Goal: Complete application form: Complete application form

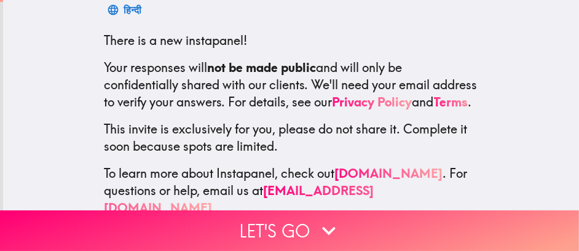
scroll to position [246, 0]
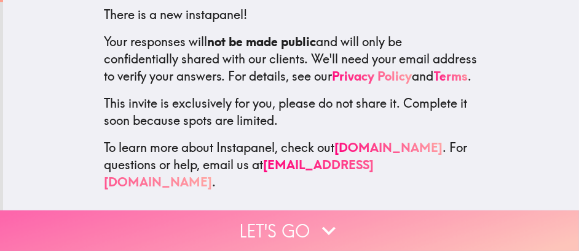
click at [283, 214] on button "Let's go" at bounding box center [289, 230] width 579 height 41
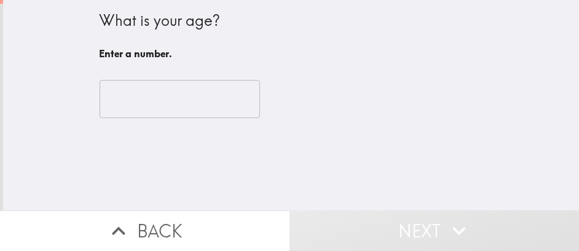
click at [140, 105] on input "number" at bounding box center [180, 99] width 160 height 38
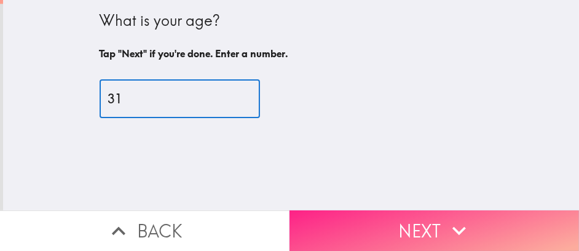
type input "31"
click at [379, 216] on button "Next" at bounding box center [433, 230] width 289 height 41
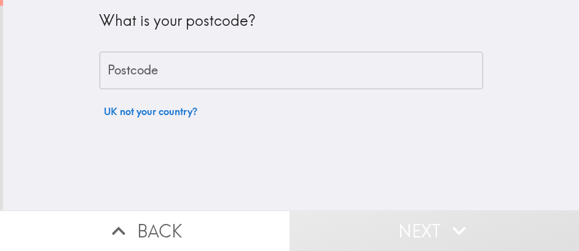
click at [185, 79] on input "Postcode" at bounding box center [291, 71] width 383 height 38
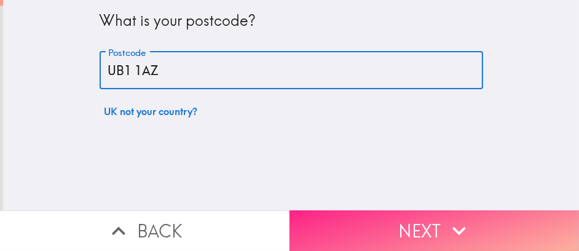
type input "UB1 1AZ"
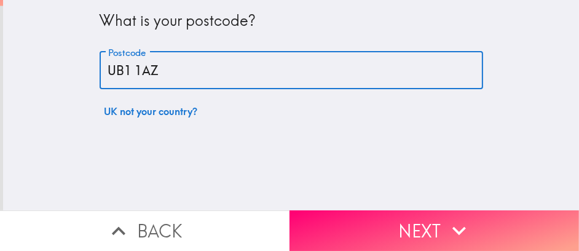
click at [350, 210] on button "Next" at bounding box center [433, 230] width 289 height 41
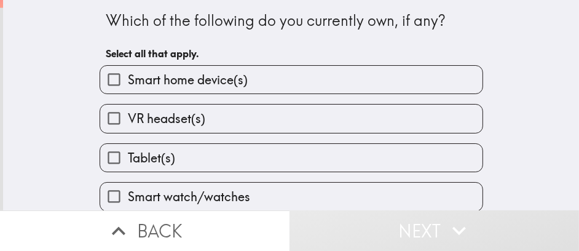
click at [233, 84] on span "Smart home device(s)" at bounding box center [188, 79] width 120 height 17
click at [128, 84] on input "Smart home device(s)" at bounding box center [114, 80] width 28 height 28
checkbox input "true"
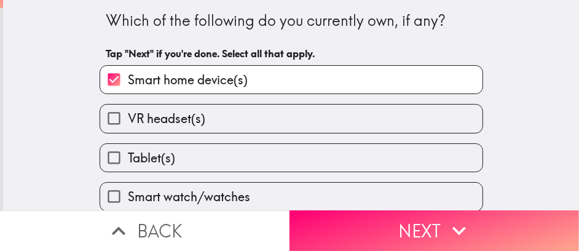
click at [245, 147] on label "Tablet(s)" at bounding box center [291, 158] width 382 height 28
click at [128, 147] on input "Tablet(s)" at bounding box center [114, 158] width 28 height 28
checkbox input "true"
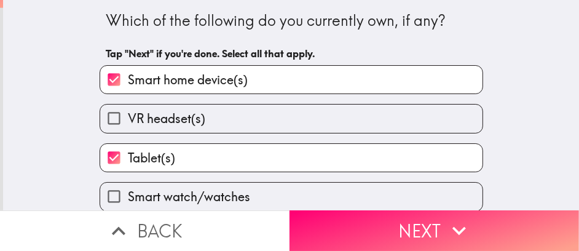
scroll to position [51, 0]
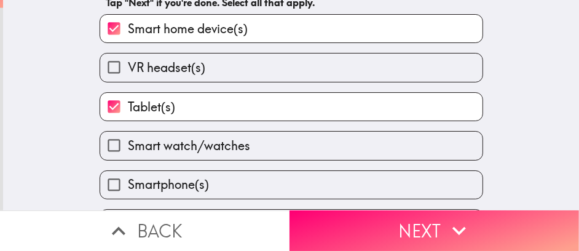
click at [257, 182] on label "Smartphone(s)" at bounding box center [291, 185] width 382 height 28
click at [128, 182] on input "Smartphone(s)" at bounding box center [114, 185] width 28 height 28
checkbox input "true"
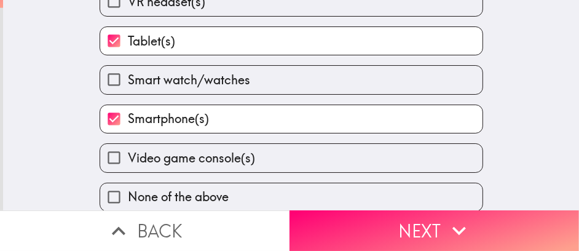
scroll to position [131, 0]
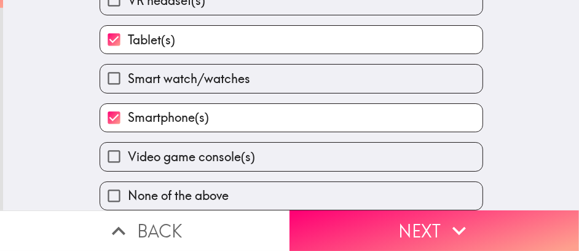
click at [208, 148] on span "Video game console(s)" at bounding box center [191, 156] width 127 height 17
click at [128, 144] on input "Video game console(s)" at bounding box center [114, 157] width 28 height 28
checkbox input "true"
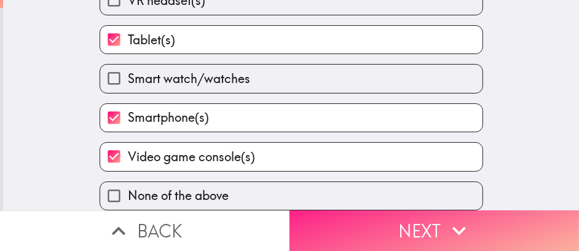
click at [355, 227] on button "Next" at bounding box center [433, 230] width 289 height 41
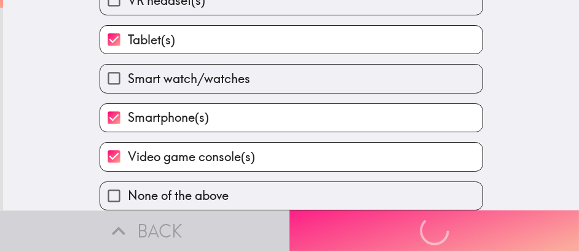
scroll to position [61, 0]
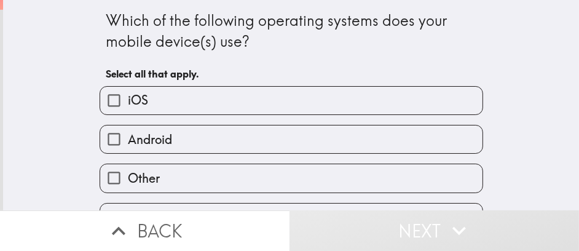
click at [189, 145] on label "Android" at bounding box center [291, 139] width 382 height 28
click at [128, 145] on input "Android" at bounding box center [114, 139] width 28 height 28
checkbox input "true"
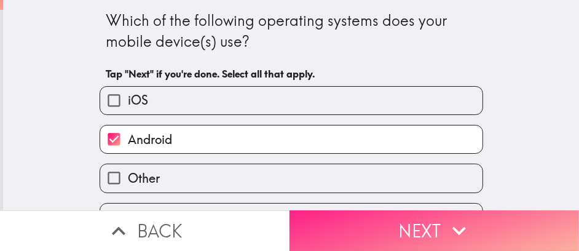
click at [314, 211] on button "Next" at bounding box center [433, 230] width 289 height 41
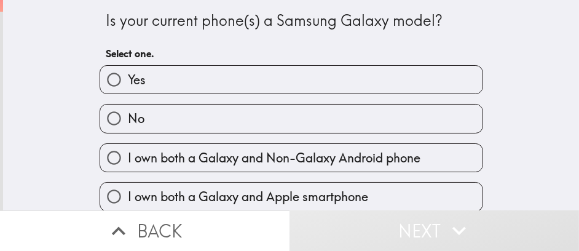
click at [225, 87] on label "Yes" at bounding box center [291, 80] width 382 height 28
click at [128, 87] on input "Yes" at bounding box center [114, 80] width 28 height 28
radio input "true"
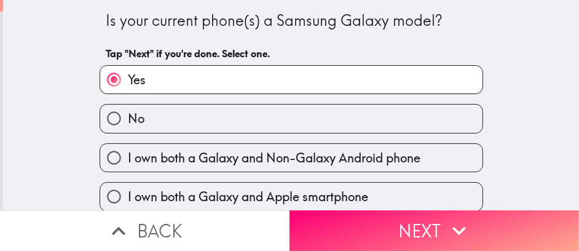
click at [324, 210] on button "Next" at bounding box center [433, 230] width 289 height 41
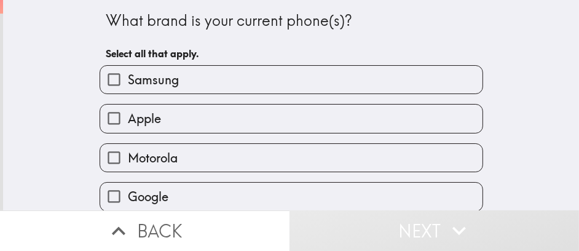
click at [205, 81] on label "Samsung" at bounding box center [291, 80] width 382 height 28
click at [128, 81] on input "Samsung" at bounding box center [114, 80] width 28 height 28
checkbox input "true"
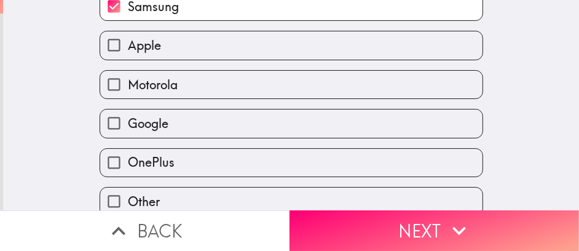
scroll to position [92, 0]
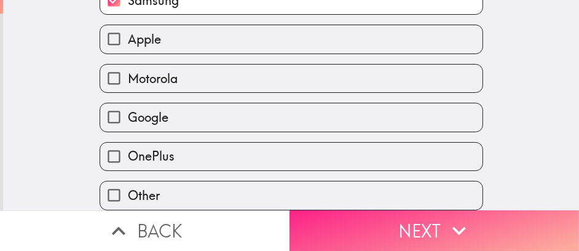
click at [334, 217] on button "Next" at bounding box center [433, 230] width 289 height 41
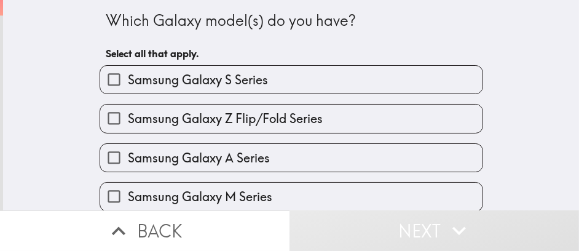
click at [238, 118] on span "Samsung Galaxy Z Flip/Fold Series" at bounding box center [225, 118] width 195 height 17
click at [128, 118] on input "Samsung Galaxy Z Flip/Fold Series" at bounding box center [114, 118] width 28 height 28
checkbox input "true"
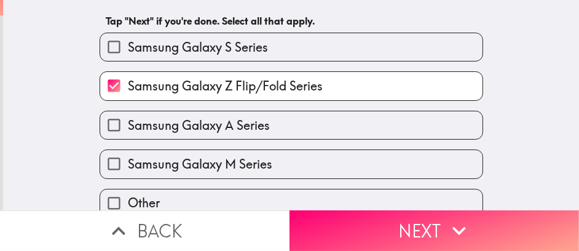
scroll to position [52, 0]
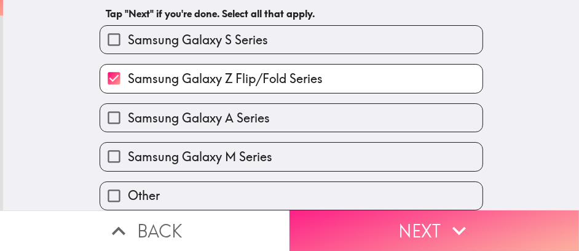
click at [361, 221] on button "Next" at bounding box center [433, 230] width 289 height 41
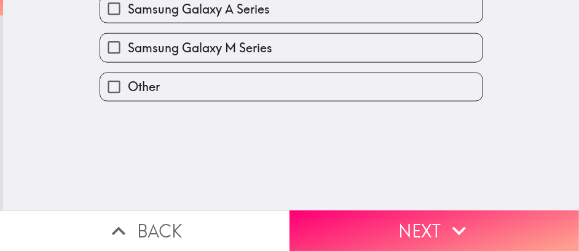
scroll to position [0, 0]
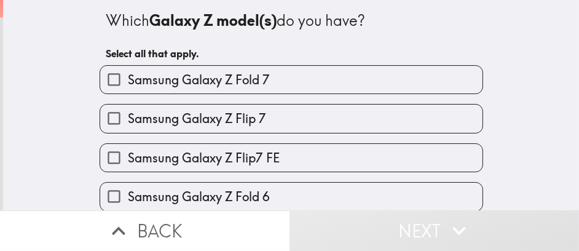
click at [218, 122] on span "Samsung Galaxy Z Flip 7" at bounding box center [197, 118] width 138 height 17
click at [128, 122] on input "Samsung Galaxy Z Flip 7" at bounding box center [114, 118] width 28 height 28
checkbox input "true"
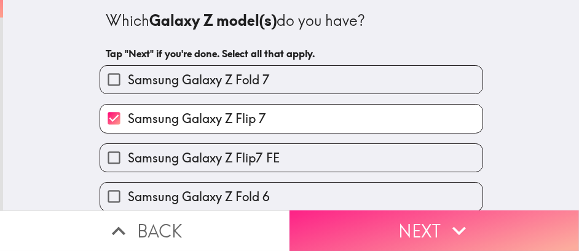
click at [358, 217] on button "Next" at bounding box center [433, 230] width 289 height 41
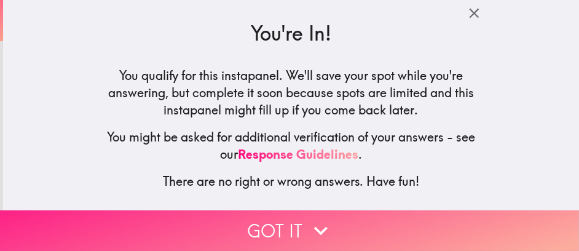
click at [307, 226] on icon "button" at bounding box center [320, 230] width 27 height 27
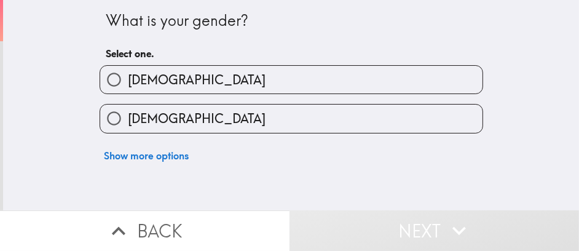
click at [204, 84] on label "[DEMOGRAPHIC_DATA]" at bounding box center [291, 80] width 382 height 28
click at [128, 84] on input "[DEMOGRAPHIC_DATA]" at bounding box center [114, 80] width 28 height 28
radio input "true"
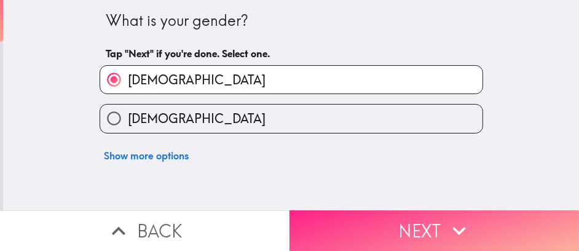
click at [337, 213] on button "Next" at bounding box center [433, 230] width 289 height 41
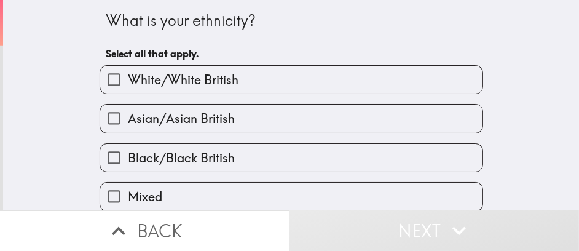
click at [214, 148] on label "Black/Black British" at bounding box center [291, 158] width 382 height 28
click at [128, 148] on input "Black/Black British" at bounding box center [114, 158] width 28 height 28
checkbox input "true"
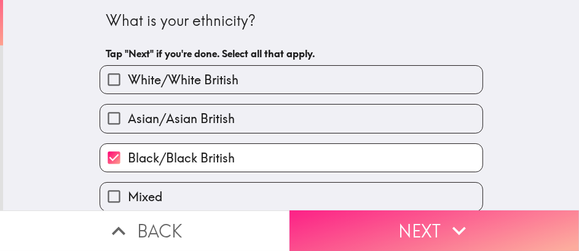
click at [346, 210] on button "Next" at bounding box center [433, 230] width 289 height 41
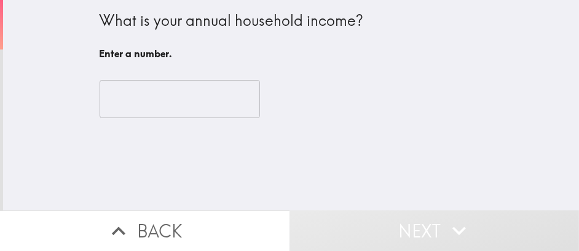
click at [112, 100] on input "number" at bounding box center [180, 99] width 160 height 38
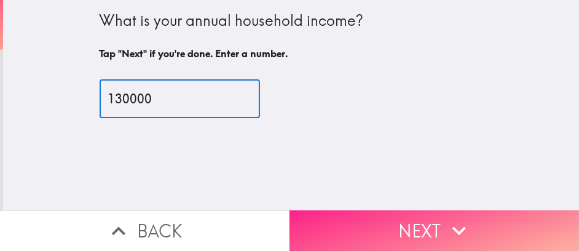
type input "130000"
click at [340, 210] on button "Next" at bounding box center [433, 230] width 289 height 41
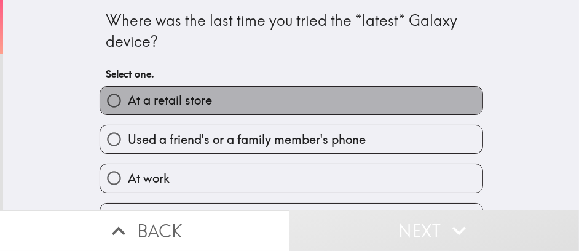
click at [229, 101] on label "At a retail store" at bounding box center [291, 101] width 382 height 28
click at [128, 101] on input "At a retail store" at bounding box center [114, 101] width 28 height 28
radio input "true"
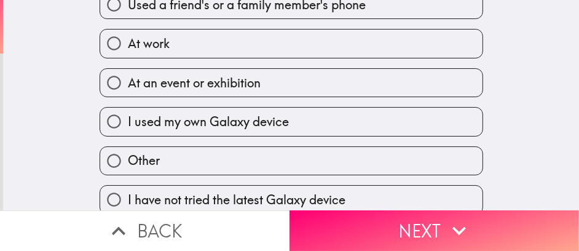
scroll to position [152, 0]
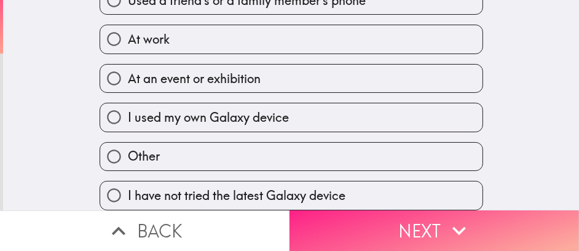
click at [454, 226] on icon "button" at bounding box center [459, 230] width 27 height 27
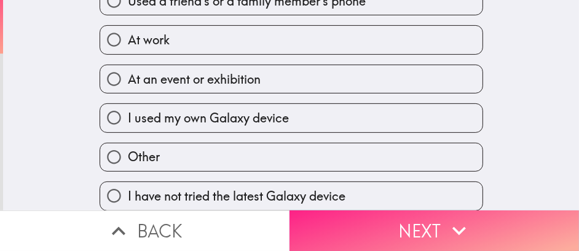
scroll to position [103, 0]
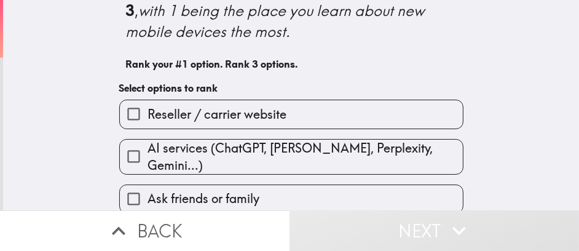
scroll to position [102, 0]
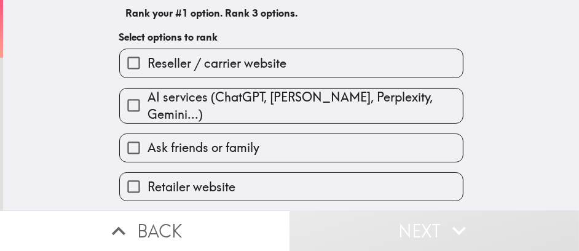
click at [316, 109] on span "AI services (ChatGPT, [PERSON_NAME], Perplexity, Gemini...)" at bounding box center [304, 105] width 315 height 34
click at [147, 109] on input "AI services (ChatGPT, [PERSON_NAME], Perplexity, Gemini...)" at bounding box center [134, 106] width 28 height 28
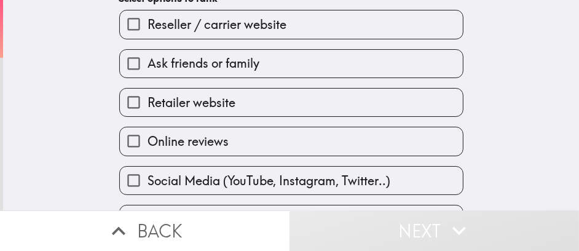
scroll to position [205, 0]
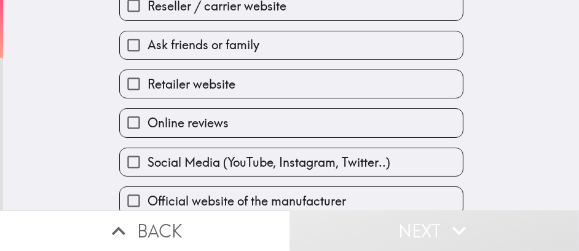
click at [294, 126] on label "Online reviews" at bounding box center [291, 123] width 343 height 28
click at [147, 126] on input "Online reviews" at bounding box center [134, 123] width 28 height 28
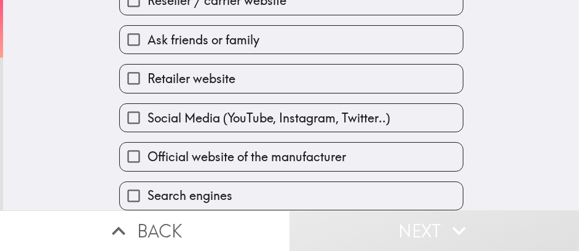
scroll to position [261, 0]
click at [280, 110] on span "Social Media (YouTube, Instagram, Twitter..)" at bounding box center [268, 117] width 243 height 17
click at [147, 110] on input "Social Media (YouTube, Instagram, Twitter..)" at bounding box center [134, 118] width 28 height 28
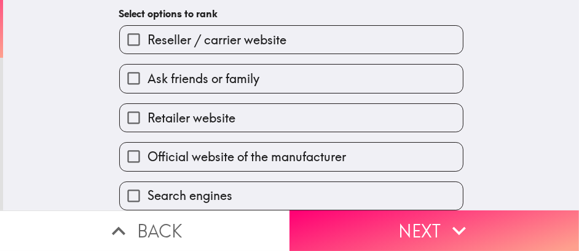
scroll to position [263, 0]
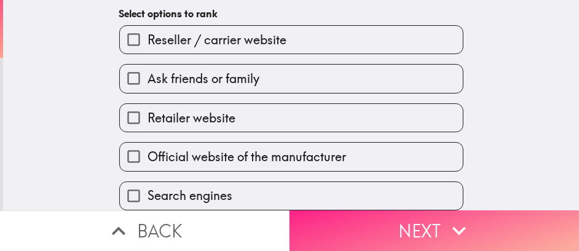
click at [374, 222] on button "Next" at bounding box center [433, 230] width 289 height 41
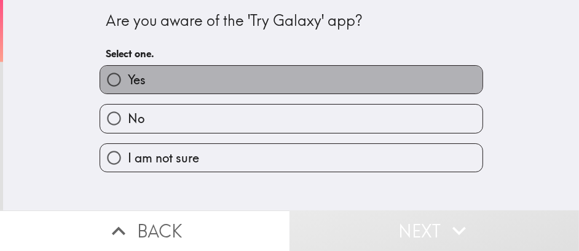
click at [248, 85] on label "Yes" at bounding box center [291, 80] width 382 height 28
click at [128, 85] on input "Yes" at bounding box center [114, 80] width 28 height 28
radio input "true"
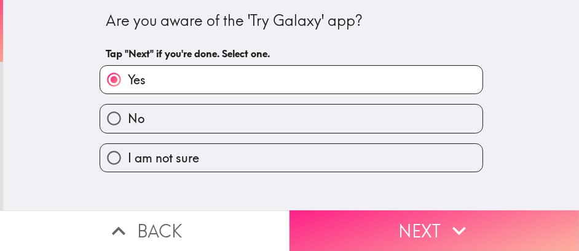
click at [320, 214] on button "Next" at bounding box center [433, 230] width 289 height 41
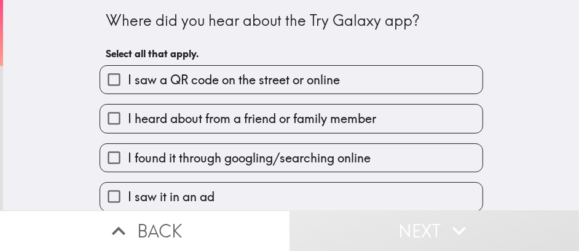
click at [254, 120] on span "I heard about from a friend or family member" at bounding box center [252, 118] width 248 height 17
click at [128, 120] on input "I heard about from a friend or family member" at bounding box center [114, 118] width 28 height 28
checkbox input "true"
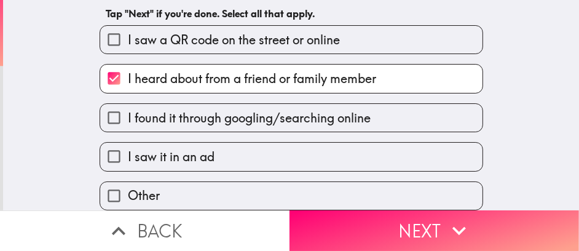
scroll to position [52, 0]
click at [247, 111] on span "I found it through googling/searching online" at bounding box center [249, 117] width 243 height 17
click at [128, 111] on input "I found it through googling/searching online" at bounding box center [114, 118] width 28 height 28
checkbox input "true"
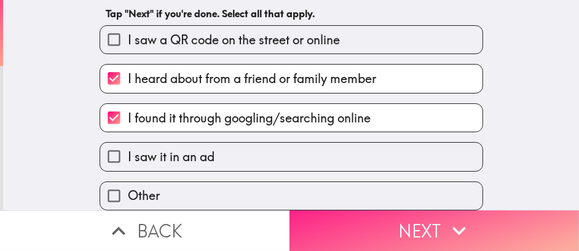
click at [379, 221] on button "Next" at bounding box center [433, 230] width 289 height 41
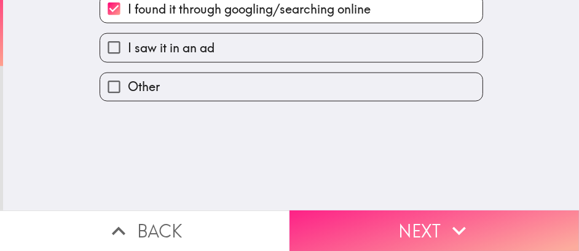
scroll to position [0, 0]
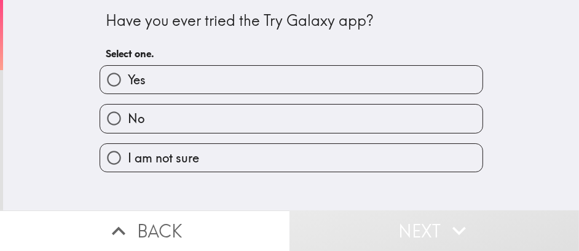
click at [227, 83] on label "Yes" at bounding box center [291, 80] width 382 height 28
click at [128, 83] on input "Yes" at bounding box center [114, 80] width 28 height 28
radio input "true"
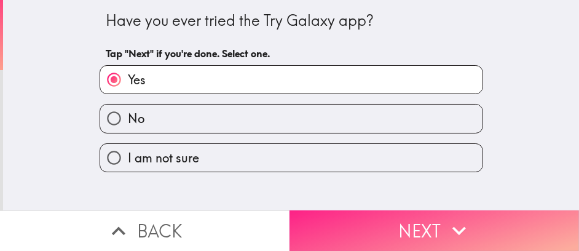
click at [378, 214] on button "Next" at bounding box center [433, 230] width 289 height 41
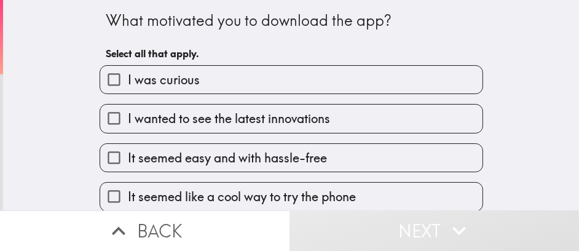
click at [171, 89] on label "I was curious" at bounding box center [291, 80] width 382 height 28
click at [128, 89] on input "I was curious" at bounding box center [114, 80] width 28 height 28
checkbox input "true"
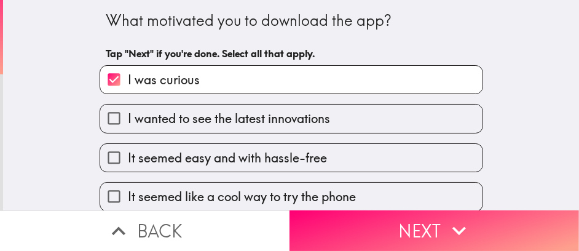
click at [186, 115] on span "I wanted to see the latest innovations" at bounding box center [229, 118] width 202 height 17
click at [128, 115] on input "I wanted to see the latest innovations" at bounding box center [114, 118] width 28 height 28
checkbox input "true"
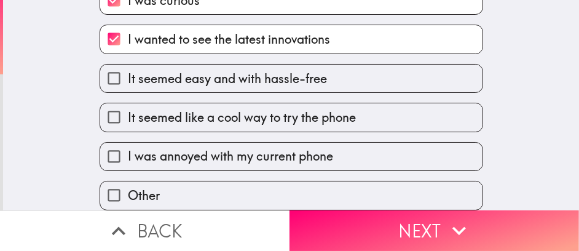
scroll to position [92, 0]
click at [182, 109] on span "It seemed like a cool way to try the phone" at bounding box center [242, 117] width 228 height 17
click at [128, 108] on input "It seemed like a cool way to try the phone" at bounding box center [114, 117] width 28 height 28
checkbox input "true"
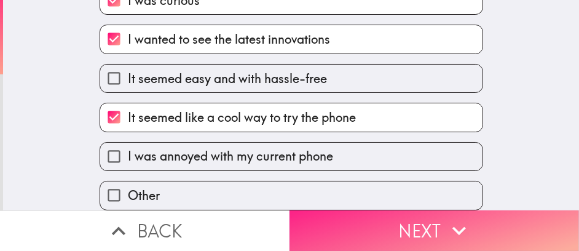
click at [359, 211] on button "Next" at bounding box center [433, 230] width 289 height 41
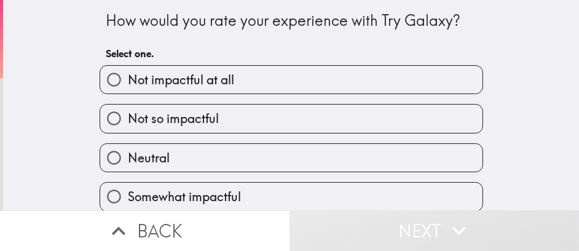
scroll to position [52, 0]
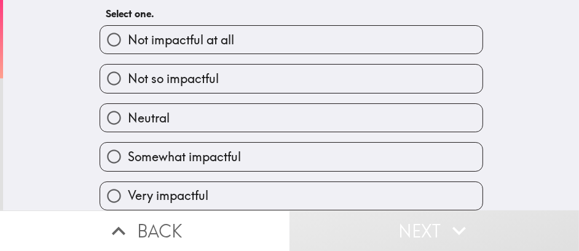
click at [223, 148] on span "Somewhat impactful" at bounding box center [184, 156] width 113 height 17
click at [128, 143] on input "Somewhat impactful" at bounding box center [114, 157] width 28 height 28
radio input "true"
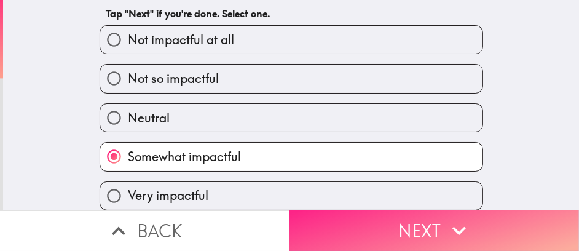
click at [339, 211] on button "Next" at bounding box center [433, 230] width 289 height 41
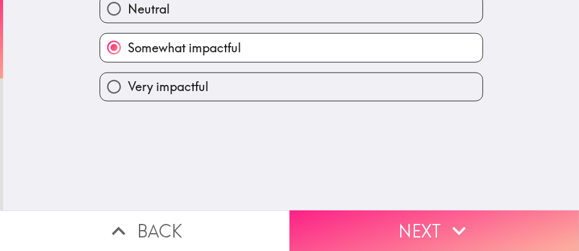
scroll to position [0, 0]
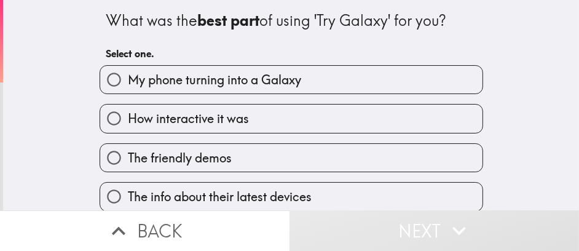
click at [232, 119] on span "How interactive it was" at bounding box center [188, 118] width 121 height 17
click at [128, 119] on input "How interactive it was" at bounding box center [114, 118] width 28 height 28
radio input "true"
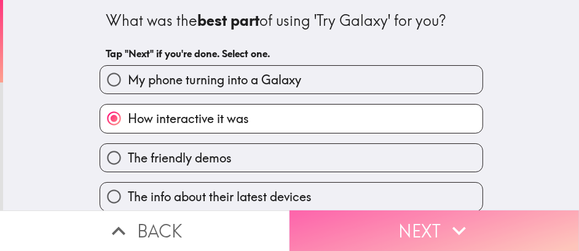
click at [350, 213] on button "Next" at bounding box center [433, 230] width 289 height 41
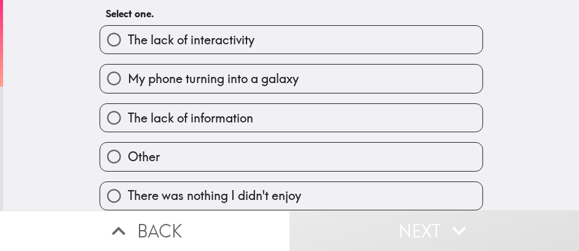
scroll to position [52, 0]
click at [290, 187] on span "There was nothing I didn't enjoy" at bounding box center [214, 195] width 173 height 17
click at [128, 183] on input "There was nothing I didn't enjoy" at bounding box center [114, 196] width 28 height 28
radio input "true"
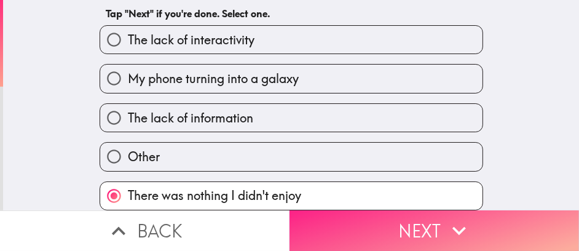
click at [342, 219] on button "Next" at bounding box center [433, 230] width 289 height 41
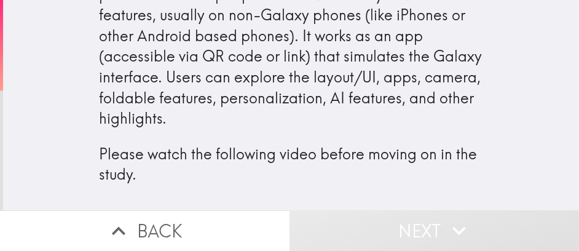
scroll to position [56, 0]
click at [374, 210] on button "Next" at bounding box center [433, 230] width 289 height 41
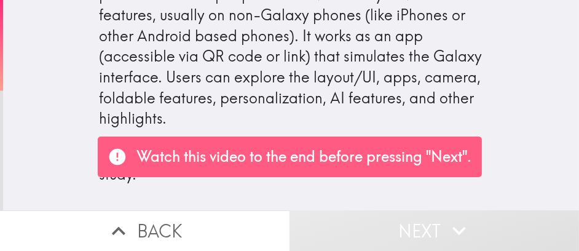
click at [366, 160] on p "Watch this video to the end before pressing "Next"." at bounding box center [304, 156] width 335 height 21
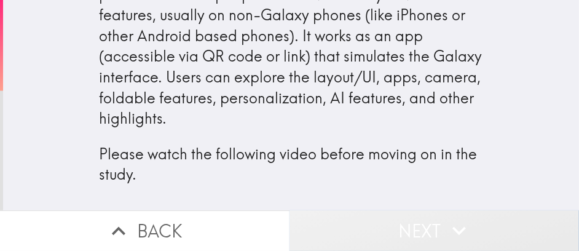
click at [415, 210] on button "Next" at bounding box center [433, 230] width 289 height 41
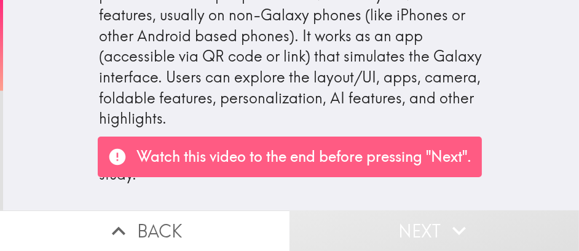
click at [386, 165] on p "Watch this video to the end before pressing "Next"." at bounding box center [304, 156] width 335 height 21
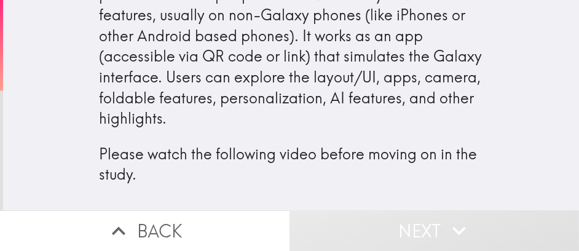
click at [385, 154] on p "Please watch the following video before moving on in the study." at bounding box center [291, 164] width 383 height 41
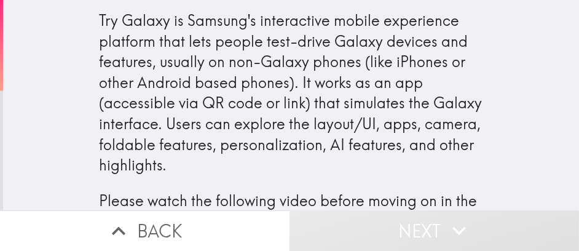
scroll to position [56, 0]
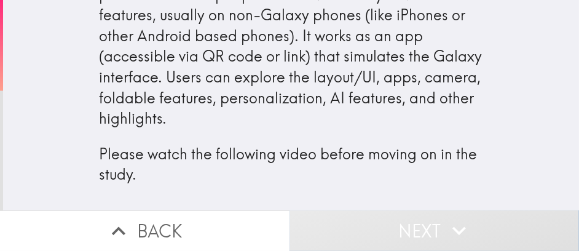
click at [395, 224] on button "Next" at bounding box center [433, 230] width 289 height 41
